Goal: Information Seeking & Learning: Check status

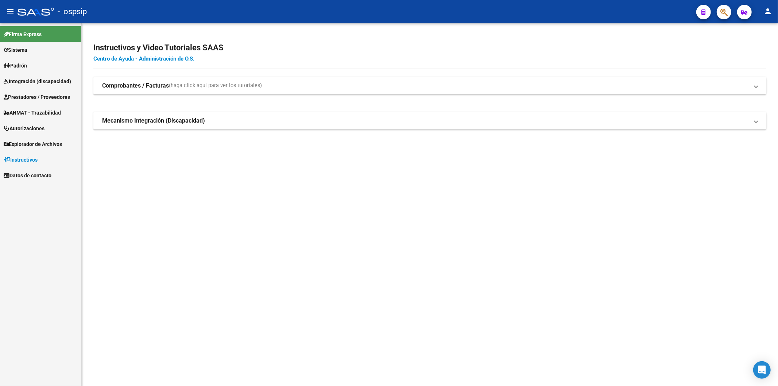
click at [40, 96] on span "Prestadores / Proveedores" at bounding box center [37, 97] width 66 height 8
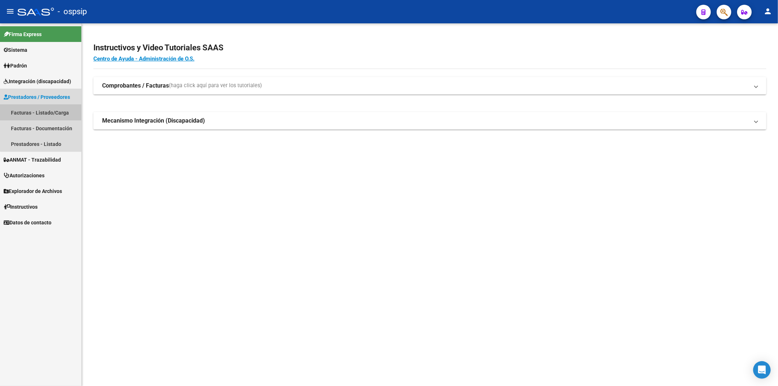
click at [44, 111] on link "Facturas - Listado/Carga" at bounding box center [40, 113] width 81 height 16
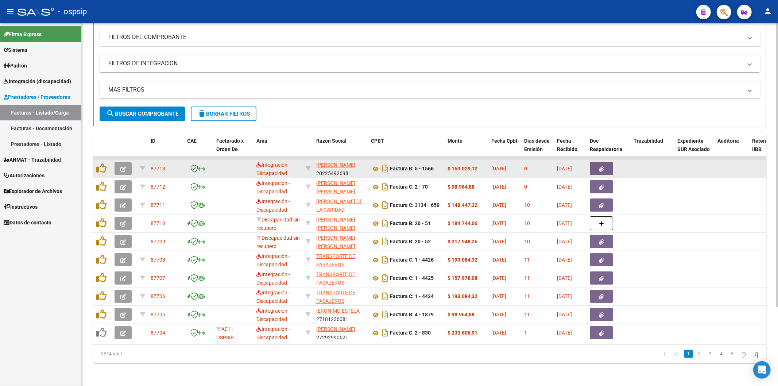
scroll to position [101, 0]
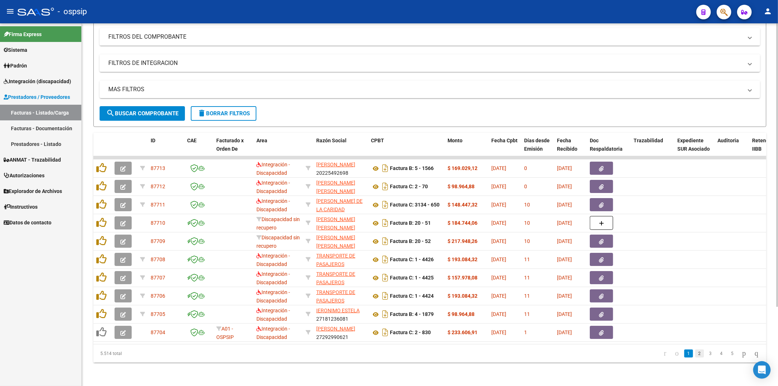
click at [695, 352] on link "2" at bounding box center [699, 354] width 9 height 8
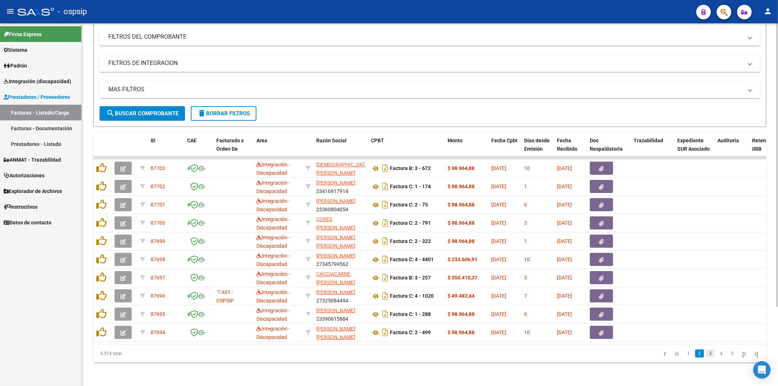
click at [706, 355] on link "3" at bounding box center [710, 354] width 9 height 8
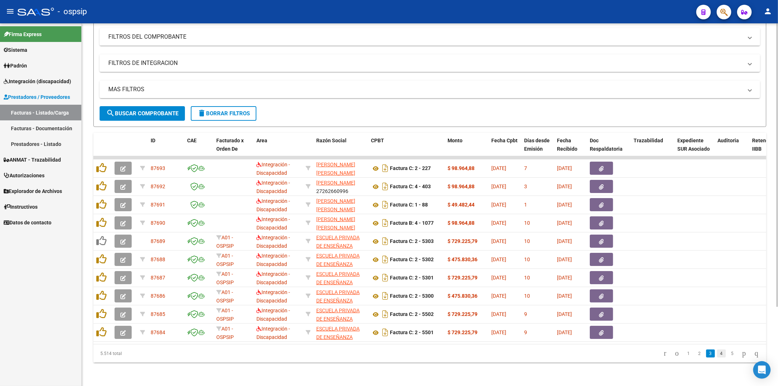
click at [717, 354] on link "4" at bounding box center [721, 354] width 9 height 8
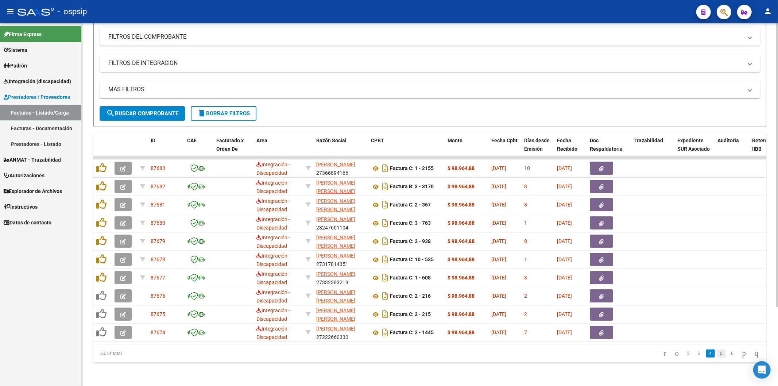
click at [717, 352] on link "5" at bounding box center [721, 354] width 9 height 8
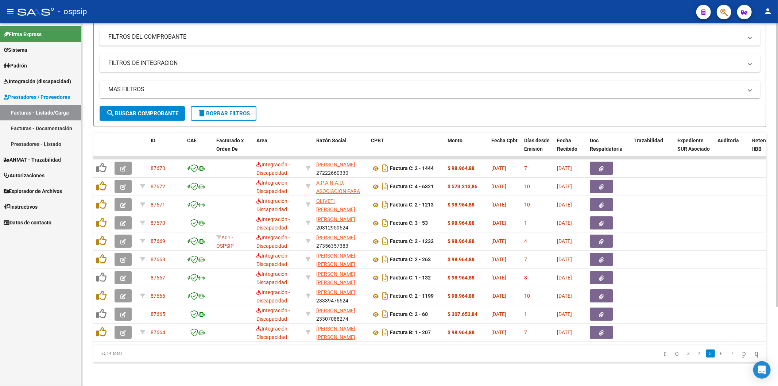
click at [717, 355] on link "6" at bounding box center [721, 354] width 9 height 8
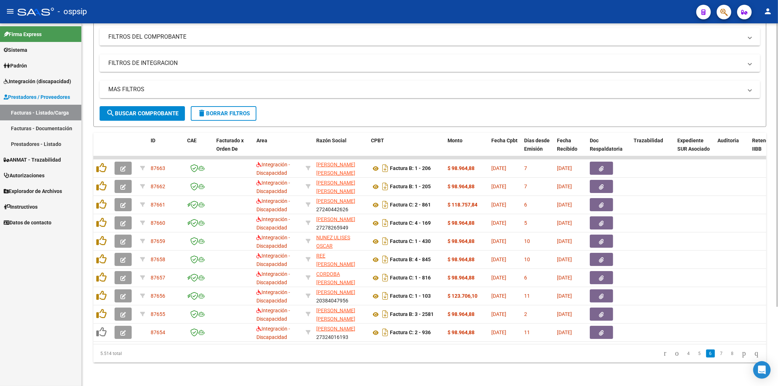
click at [717, 355] on link "7" at bounding box center [721, 354] width 9 height 8
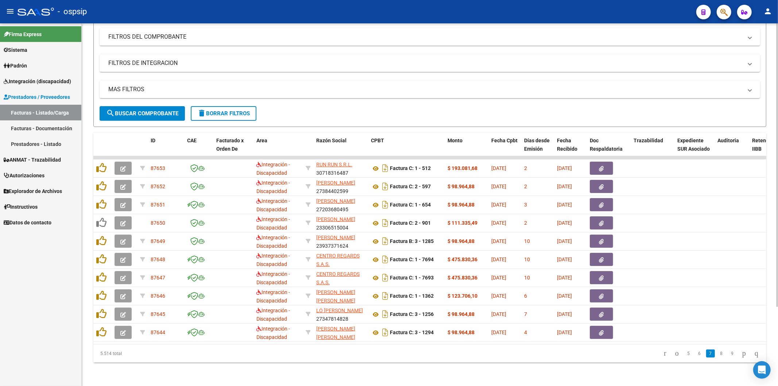
click at [717, 355] on link "8" at bounding box center [721, 354] width 9 height 8
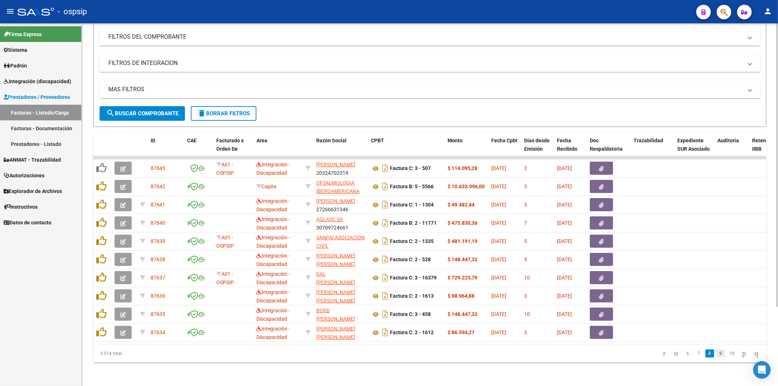
click at [717, 351] on link "9" at bounding box center [721, 354] width 9 height 8
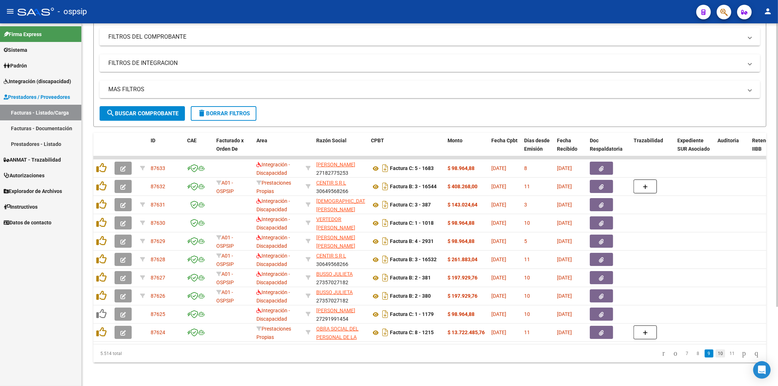
click at [716, 353] on link "10" at bounding box center [720, 354] width 9 height 8
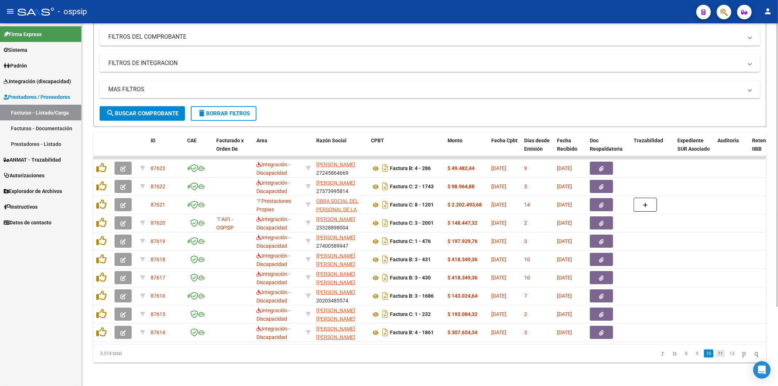
click at [716, 352] on link "11" at bounding box center [720, 354] width 9 height 8
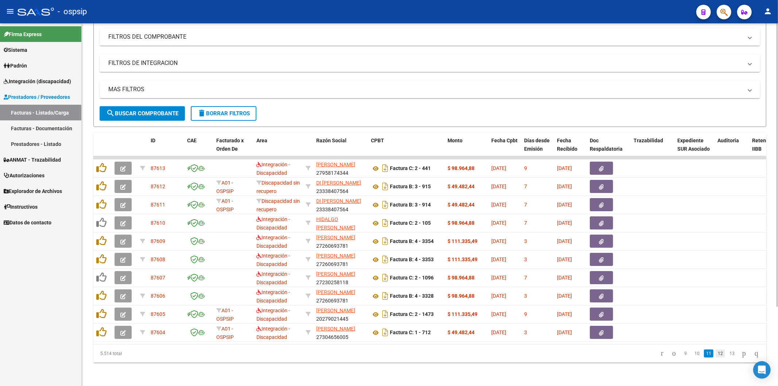
click at [716, 353] on link "12" at bounding box center [720, 354] width 9 height 8
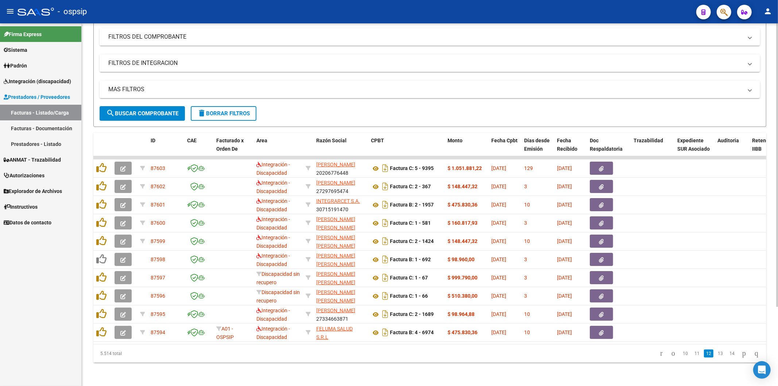
click at [716, 353] on link "13" at bounding box center [720, 354] width 9 height 8
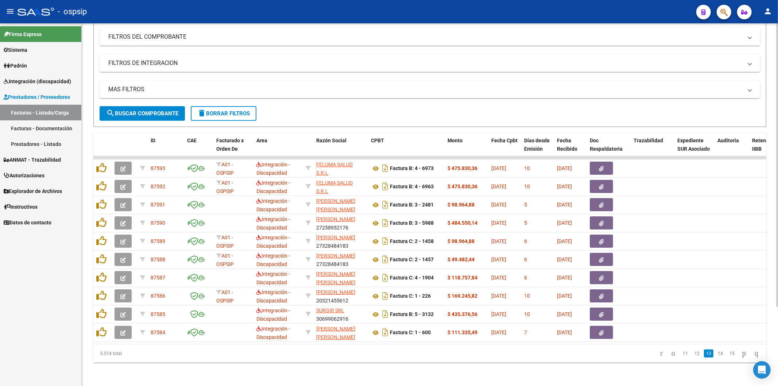
click at [716, 353] on link "14" at bounding box center [720, 354] width 9 height 8
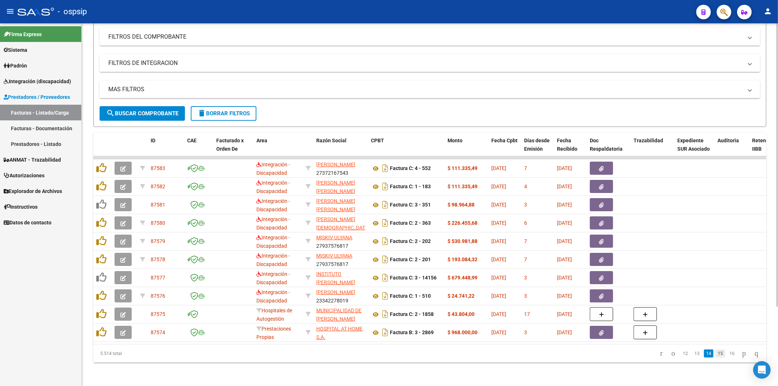
click at [716, 353] on link "15" at bounding box center [720, 354] width 9 height 8
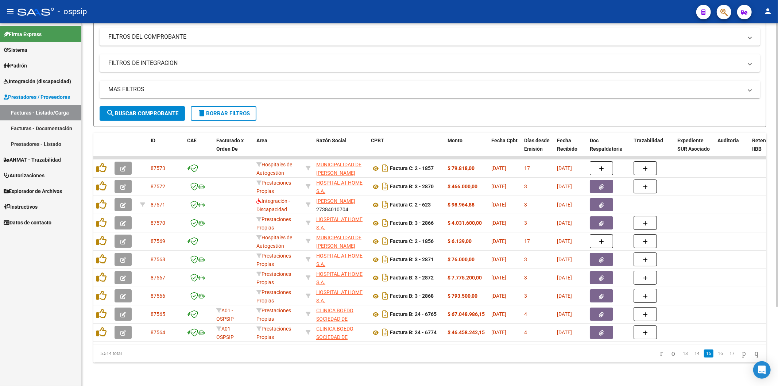
click at [716, 353] on link "16" at bounding box center [720, 354] width 9 height 8
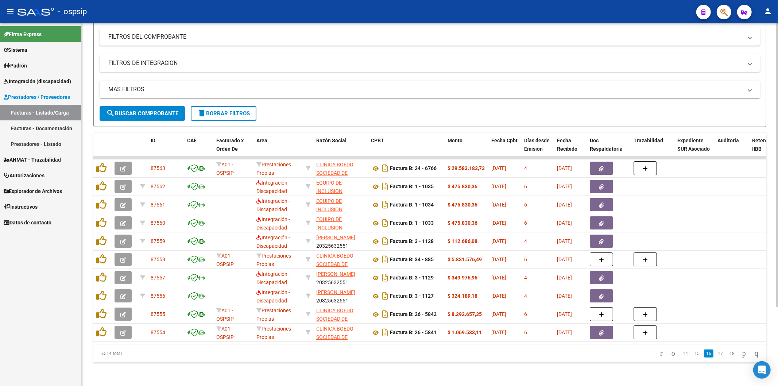
click at [716, 353] on link "17" at bounding box center [720, 354] width 9 height 8
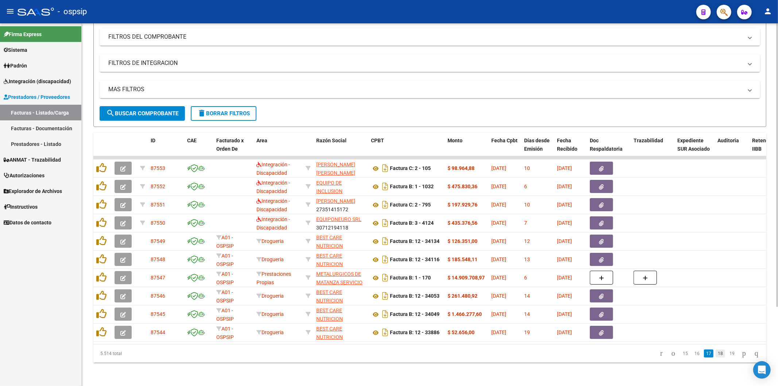
click at [716, 355] on link "18" at bounding box center [720, 354] width 9 height 8
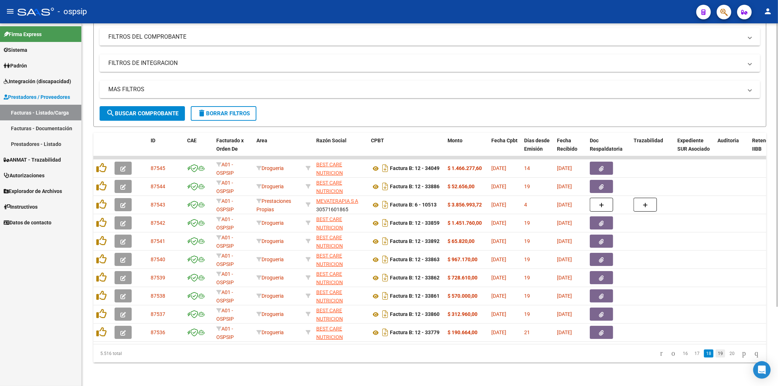
click at [716, 351] on link "19" at bounding box center [720, 354] width 9 height 8
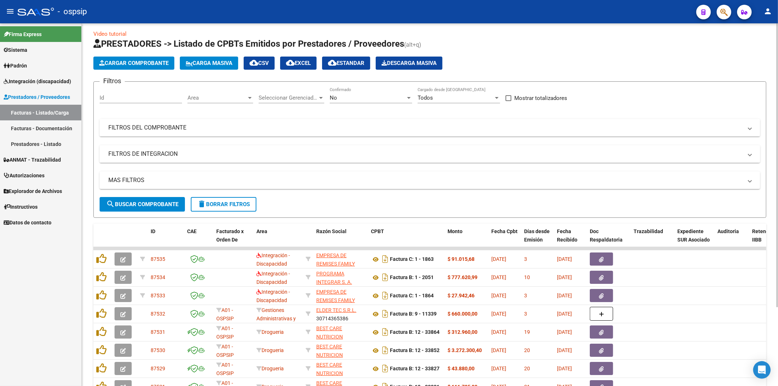
scroll to position [0, 0]
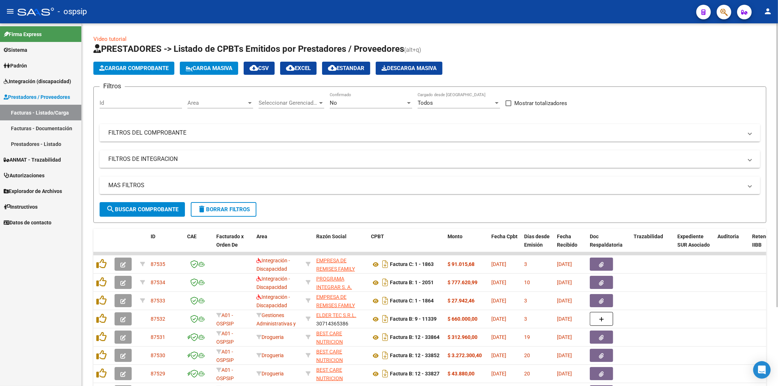
click at [609, 132] on mat-panel-title "FILTROS DEL COMPROBANTE" at bounding box center [425, 133] width 634 height 8
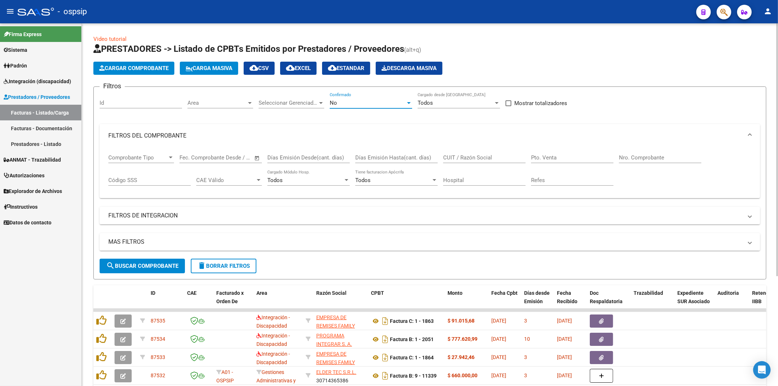
click at [405, 103] on div "No" at bounding box center [368, 103] width 76 height 7
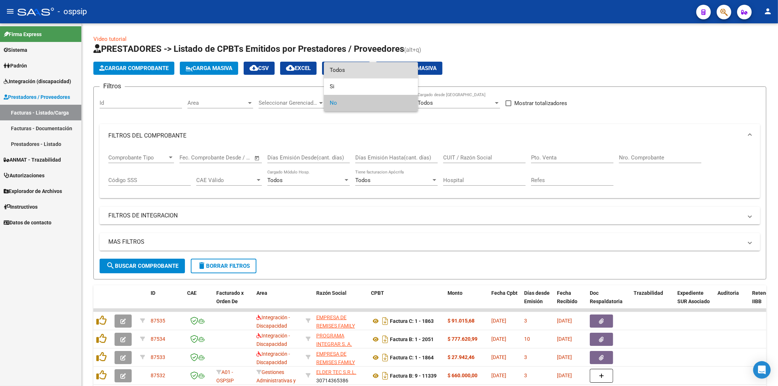
click at [385, 67] on span "Todos" at bounding box center [371, 70] width 82 height 16
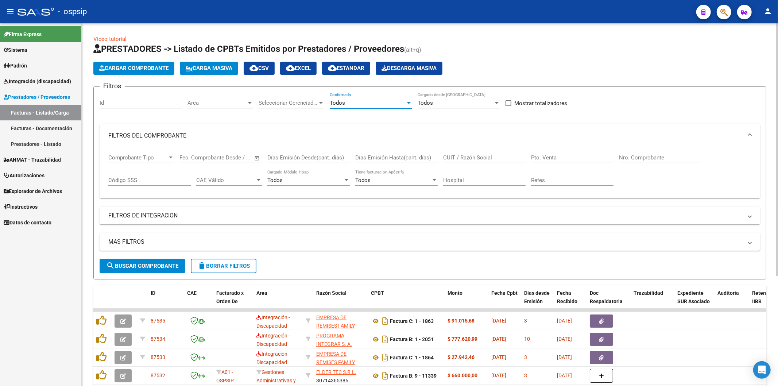
click at [648, 151] on div "Nro. Comprobante" at bounding box center [660, 155] width 82 height 16
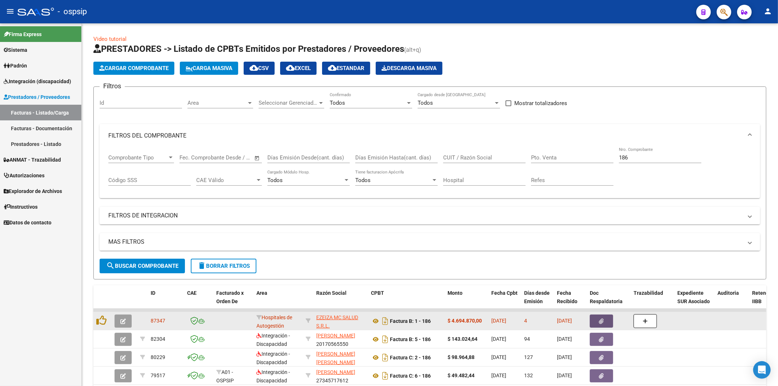
click at [599, 318] on span "button" at bounding box center [601, 321] width 5 height 7
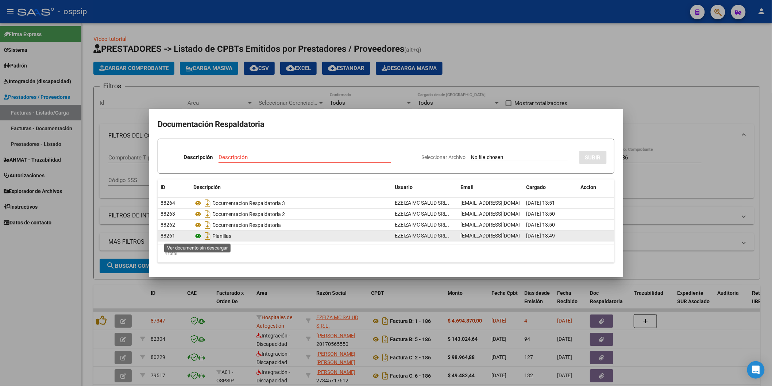
click at [198, 236] on icon at bounding box center [197, 236] width 9 height 9
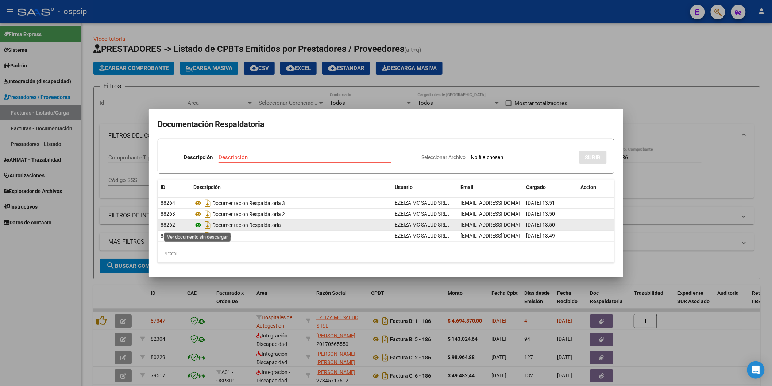
click at [200, 224] on icon at bounding box center [197, 225] width 9 height 9
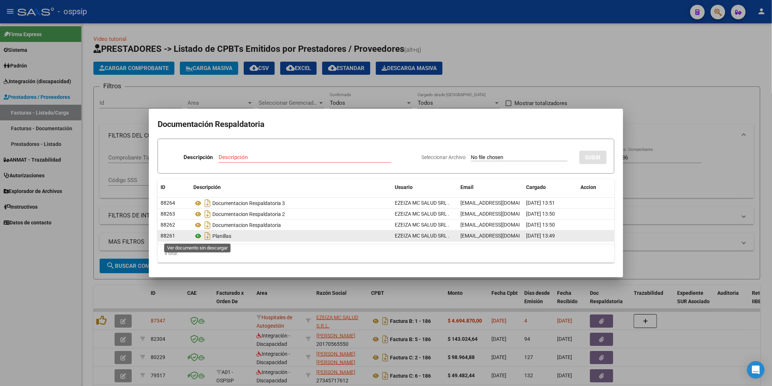
click at [198, 236] on icon at bounding box center [197, 236] width 9 height 9
click at [207, 237] on icon "Descargar documento" at bounding box center [207, 236] width 9 height 12
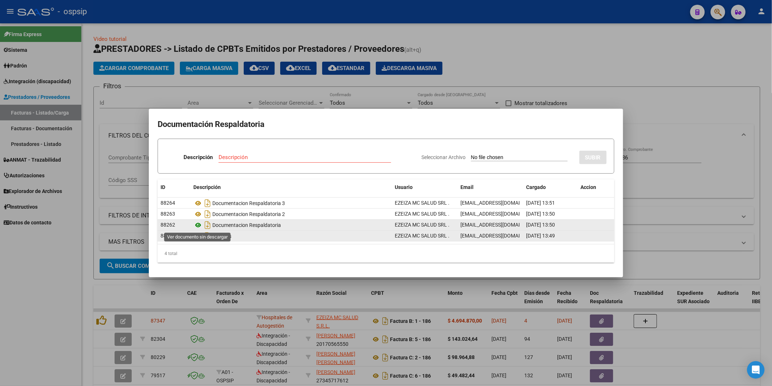
click at [199, 224] on icon at bounding box center [197, 225] width 9 height 9
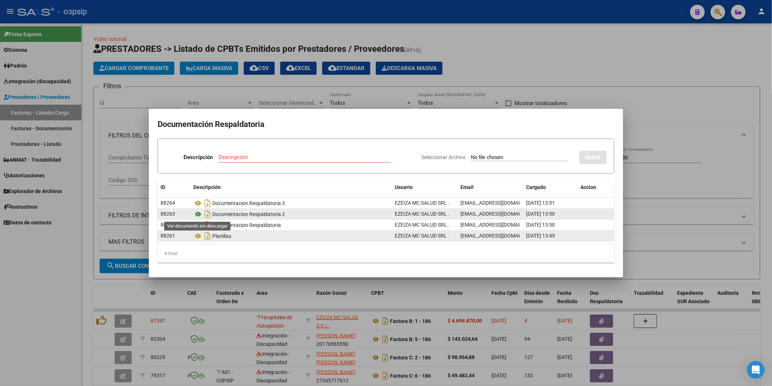
click at [198, 215] on icon at bounding box center [197, 214] width 9 height 9
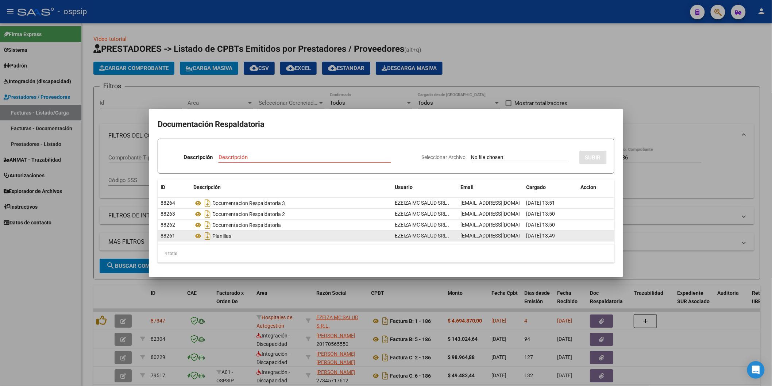
click at [376, 321] on div at bounding box center [386, 193] width 772 height 386
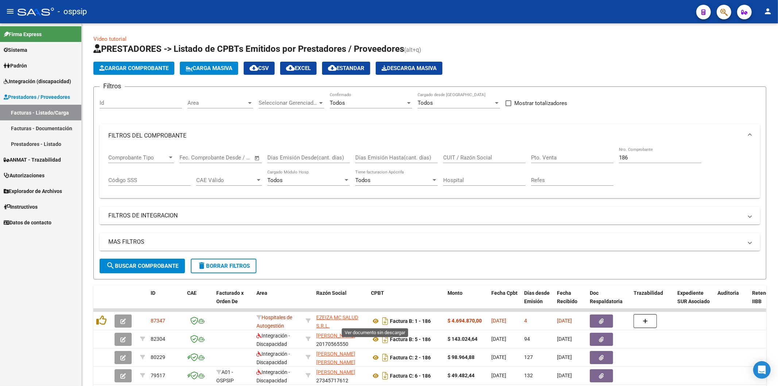
click at [376, 321] on icon at bounding box center [375, 321] width 9 height 9
click at [656, 158] on input "186" at bounding box center [660, 157] width 82 height 7
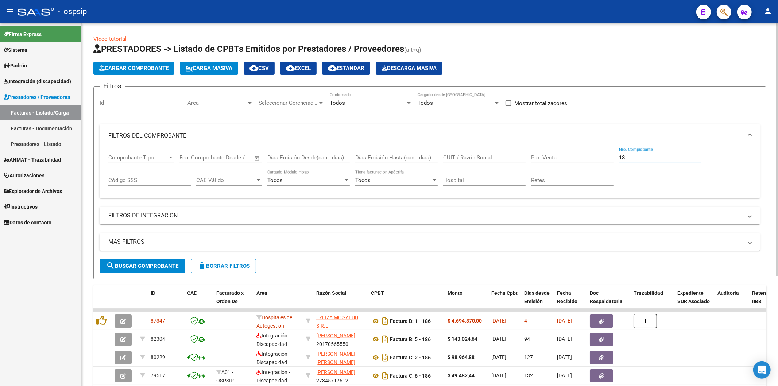
type input "1"
click at [488, 157] on input "CUIT / Razón Social" at bounding box center [484, 157] width 82 height 7
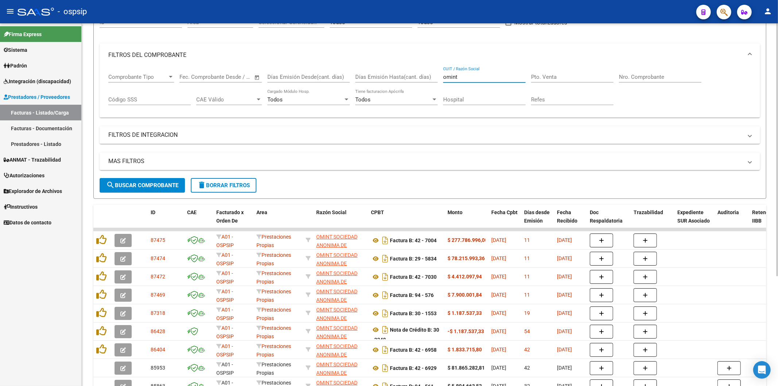
scroll to position [81, 0]
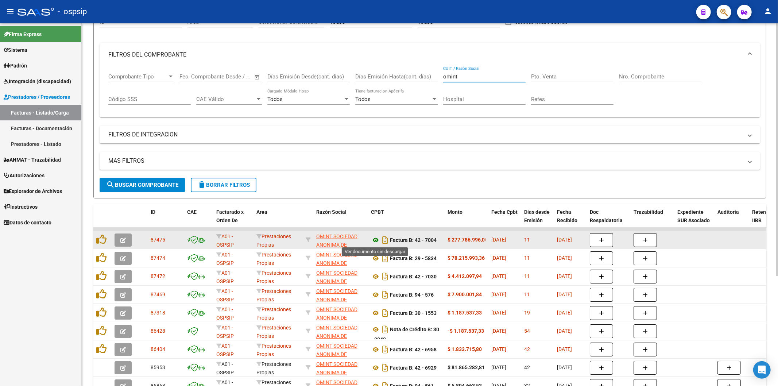
type input "omint"
click at [376, 238] on icon at bounding box center [375, 240] width 9 height 9
